Goal: Task Accomplishment & Management: Use online tool/utility

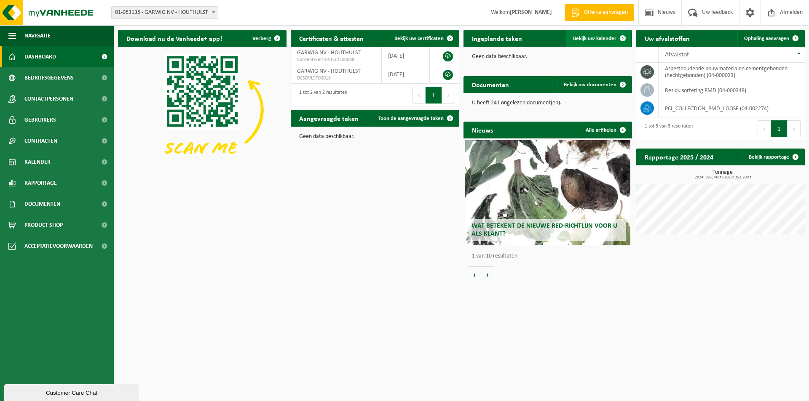
click at [583, 38] on span "Bekijk uw kalender" at bounding box center [594, 38] width 43 height 5
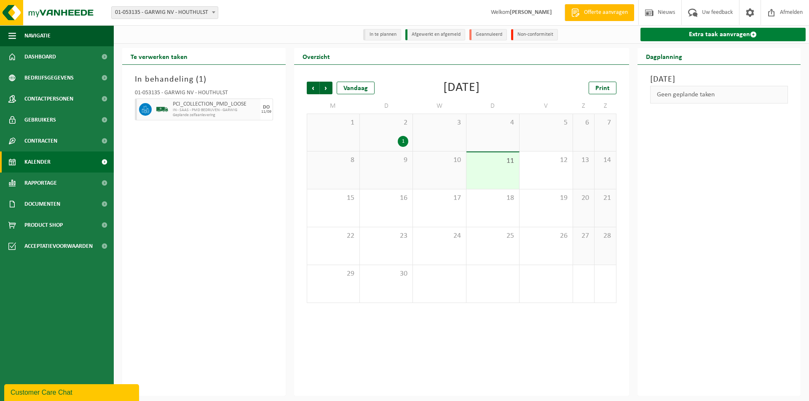
click at [691, 35] on link "Extra taak aanvragen" at bounding box center [722, 34] width 165 height 13
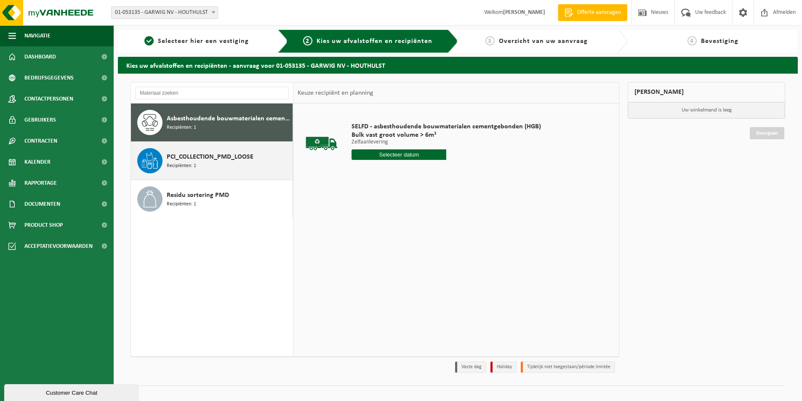
click at [177, 161] on span "PCI_COLLECTION_PMD_LOOSE" at bounding box center [210, 157] width 87 height 10
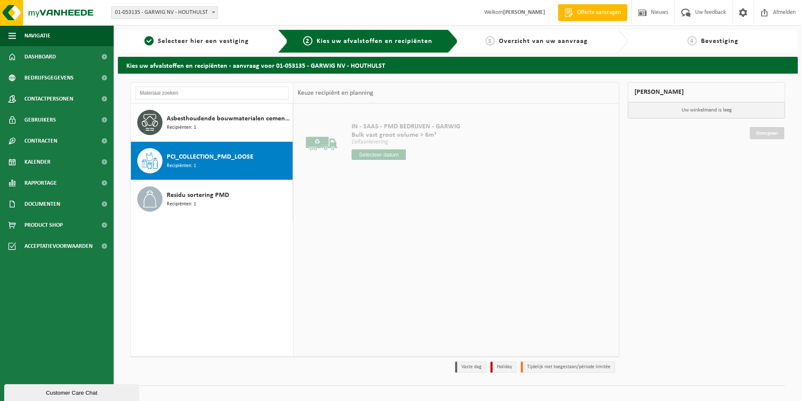
click at [380, 159] on input "text" at bounding box center [379, 154] width 54 height 11
click at [382, 155] on input "text" at bounding box center [379, 154] width 54 height 11
drag, startPoint x: 369, startPoint y: 155, endPoint x: 265, endPoint y: 162, distance: 104.7
click at [369, 155] on input "text" at bounding box center [379, 154] width 54 height 11
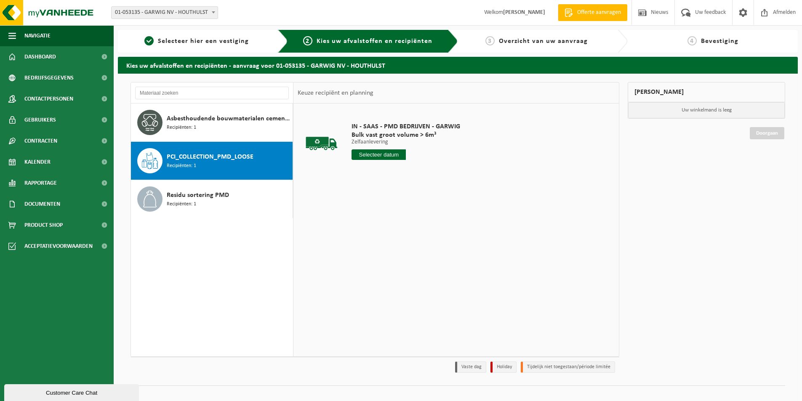
click at [366, 155] on input "text" at bounding box center [379, 154] width 54 height 11
click at [180, 156] on span "PCI_COLLECTION_PMD_LOOSE" at bounding box center [210, 157] width 87 height 10
drag, startPoint x: 212, startPoint y: 117, endPoint x: 211, endPoint y: 125, distance: 8.0
click at [212, 117] on span "Asbesthoudende bouwmaterialen cementgebonden (hechtgebonden)" at bounding box center [229, 119] width 124 height 10
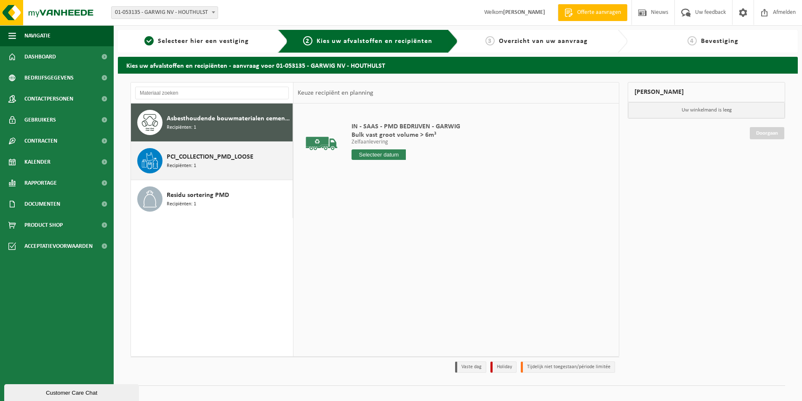
click at [204, 165] on div "PCI_COLLECTION_PMD_LOOSE Recipiënten: 1" at bounding box center [229, 160] width 124 height 25
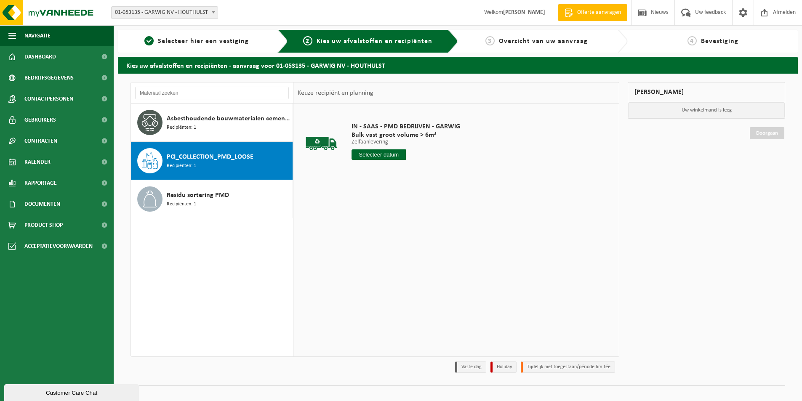
click at [374, 159] on input "text" at bounding box center [379, 154] width 54 height 11
click at [374, 153] on input "text" at bounding box center [379, 154] width 54 height 11
click at [380, 155] on input "text" at bounding box center [379, 154] width 54 height 11
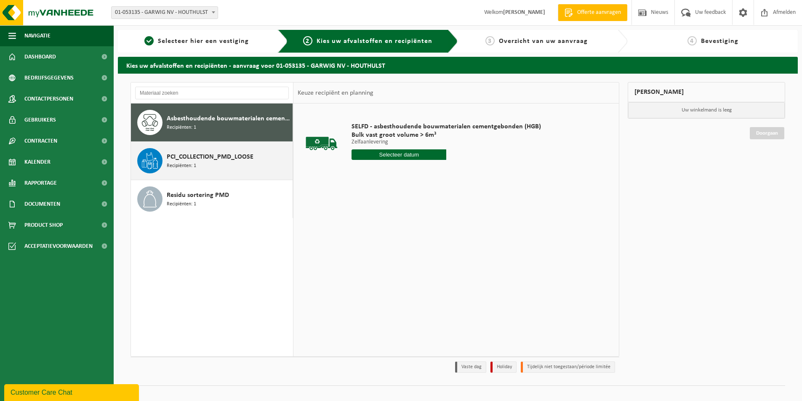
click at [238, 161] on span "PCI_COLLECTION_PMD_LOOSE" at bounding box center [210, 157] width 87 height 10
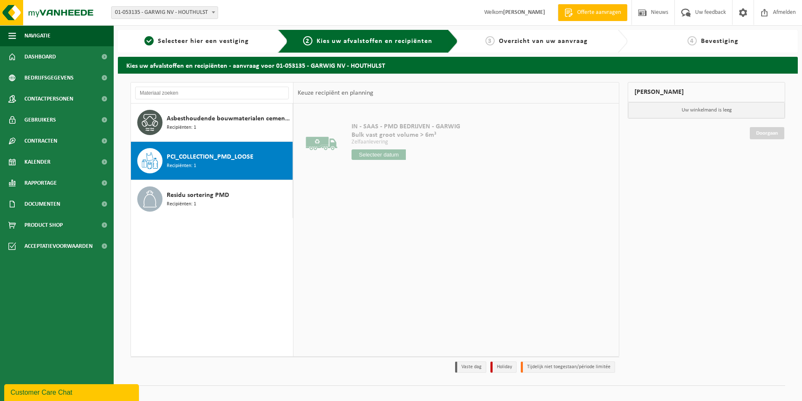
click at [403, 155] on input "text" at bounding box center [379, 154] width 54 height 11
click at [377, 158] on input "text" at bounding box center [379, 154] width 54 height 11
click at [373, 151] on input "text" at bounding box center [379, 154] width 54 height 11
click at [208, 163] on div "PCI_COLLECTION_PMD_LOOSE Recipiënten: 1" at bounding box center [229, 160] width 124 height 25
click at [382, 157] on input "text" at bounding box center [379, 154] width 54 height 11
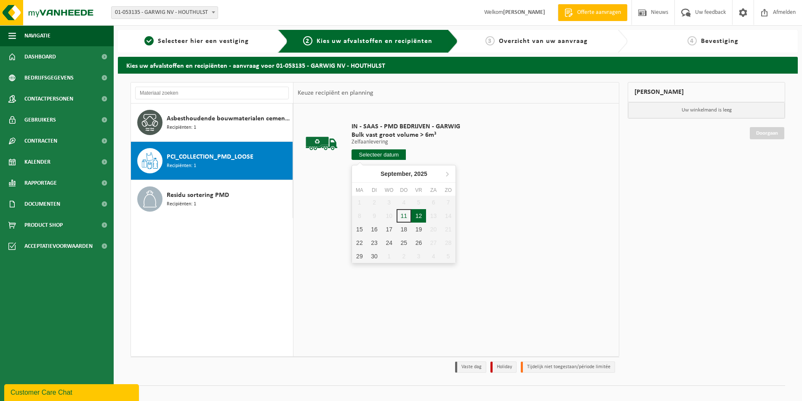
click at [416, 215] on div "12" at bounding box center [418, 215] width 15 height 13
type input "Van 2025-09-12"
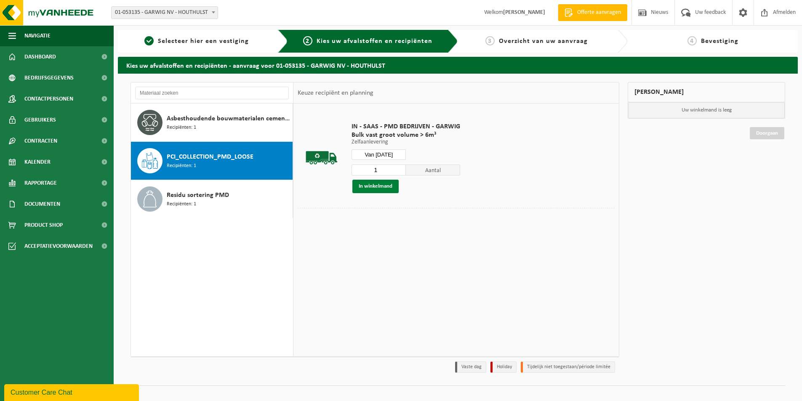
click at [379, 189] on button "In winkelmand" at bounding box center [375, 186] width 46 height 13
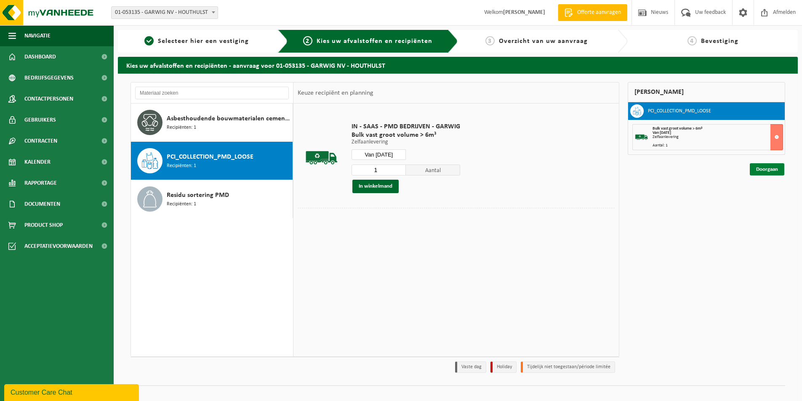
click at [761, 171] on link "Doorgaan" at bounding box center [767, 169] width 35 height 12
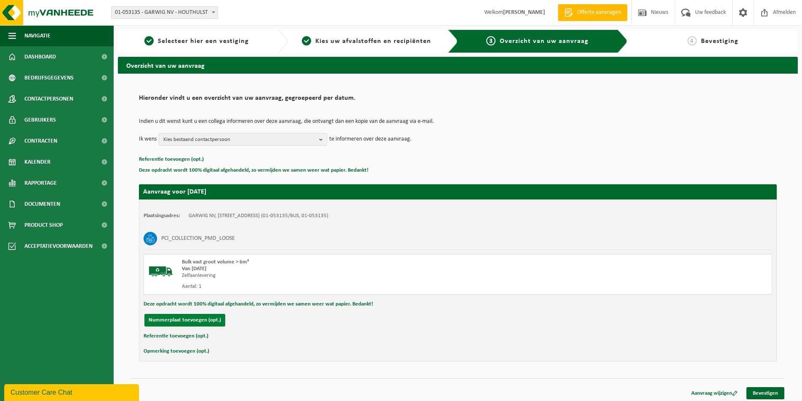
click at [173, 318] on button "Nummerplaat toevoegen (opt.)" at bounding box center [184, 320] width 81 height 13
click at [233, 320] on input "text" at bounding box center [275, 320] width 189 height 13
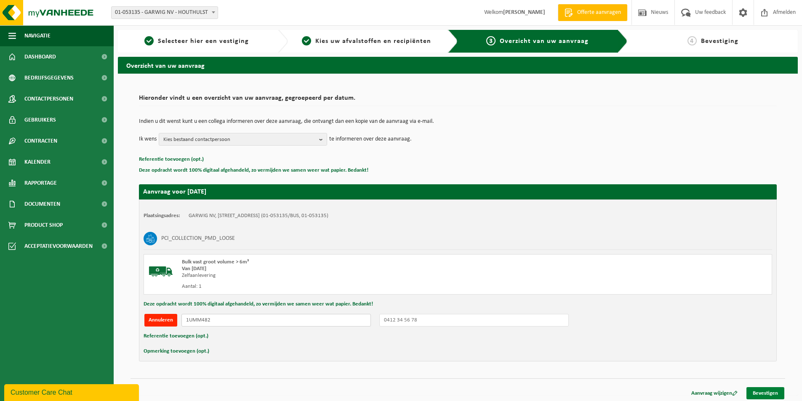
type input "1UMM482"
click at [765, 391] on link "Bevestigen" at bounding box center [766, 393] width 38 height 12
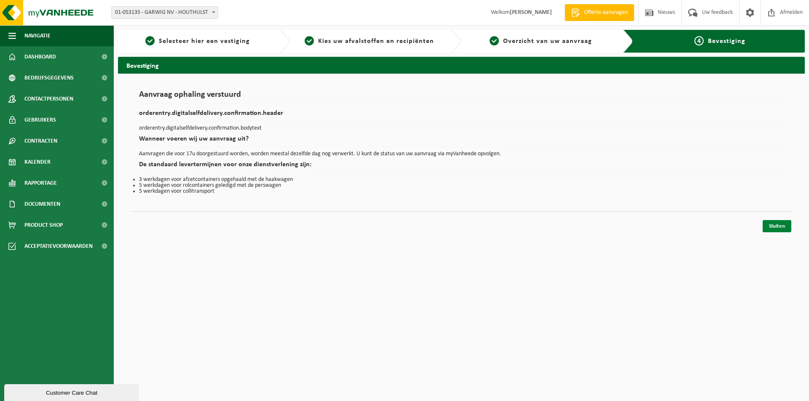
click at [782, 228] on link "Sluiten" at bounding box center [776, 226] width 29 height 12
